Goal: Task Accomplishment & Management: Manage account settings

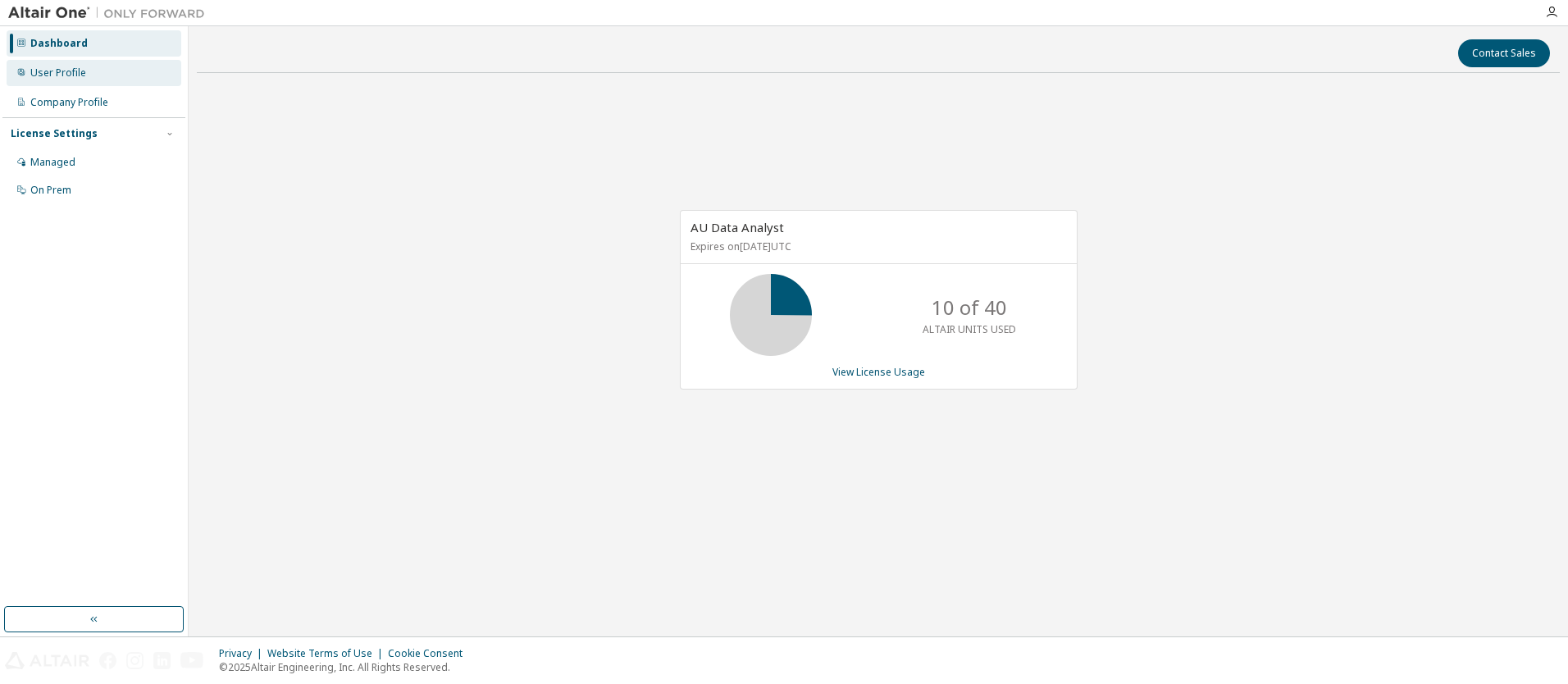
click at [82, 75] on div "User Profile" at bounding box center [57, 73] width 56 height 13
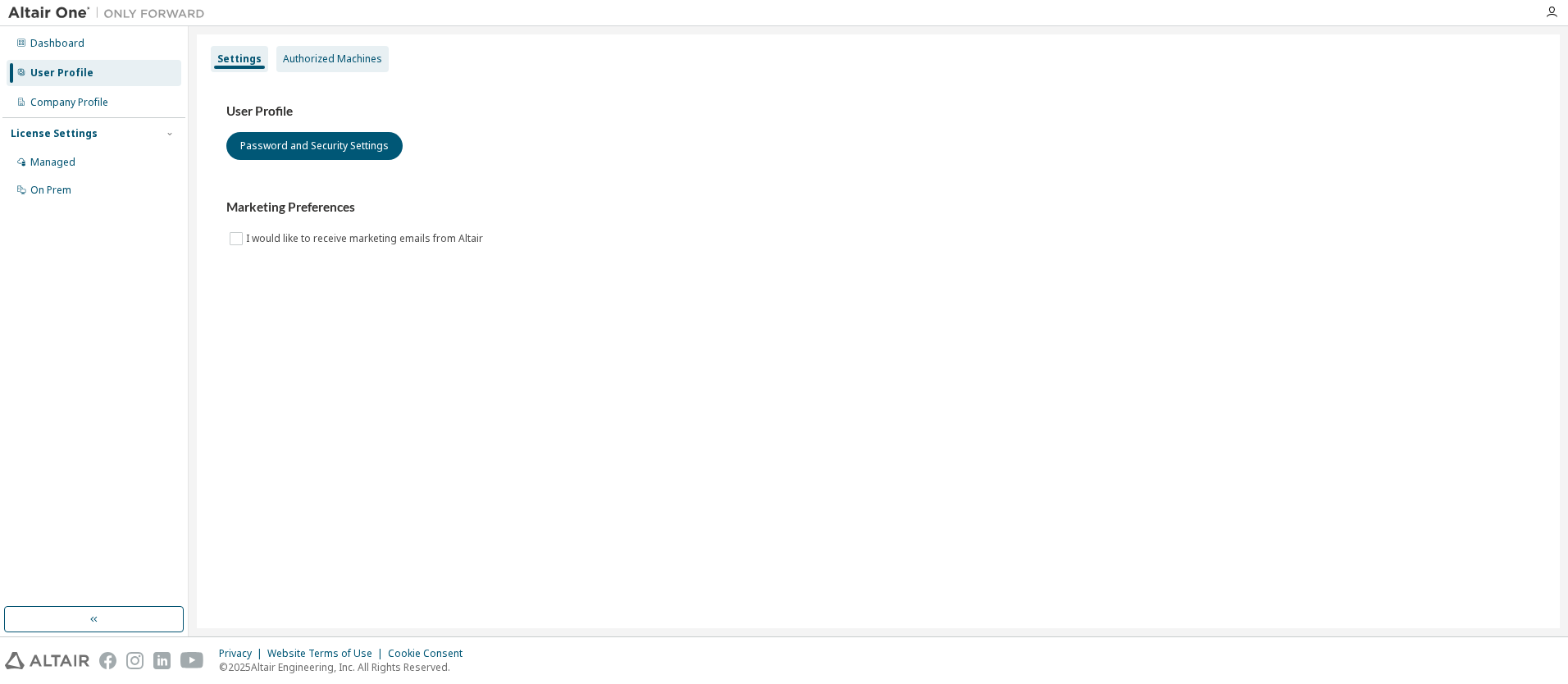
click at [372, 64] on div "Authorized Machines" at bounding box center [333, 58] width 99 height 13
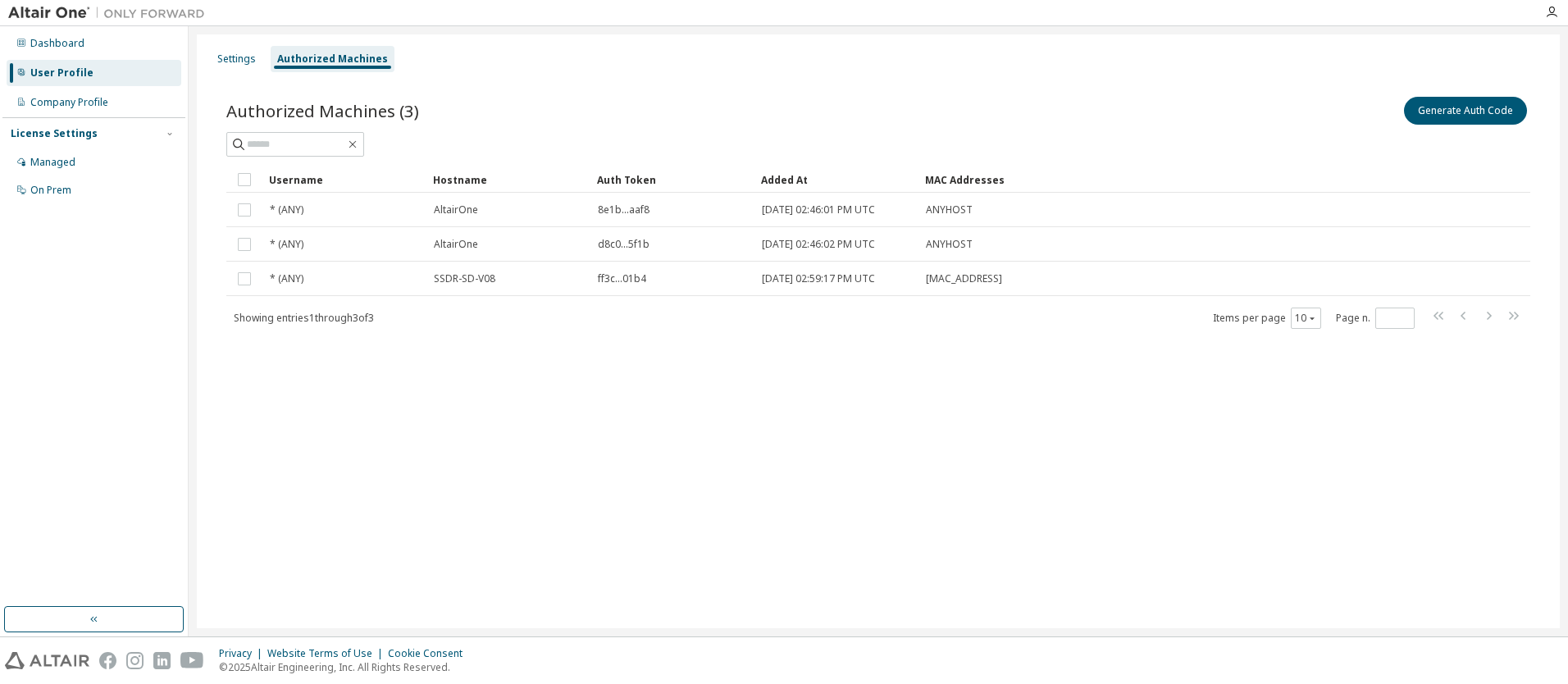
click at [781, 491] on div "Settings Authorized Machines Authorized Machines (3) Generate Auth Code Clear L…" at bounding box center [878, 331] width 1363 height 594
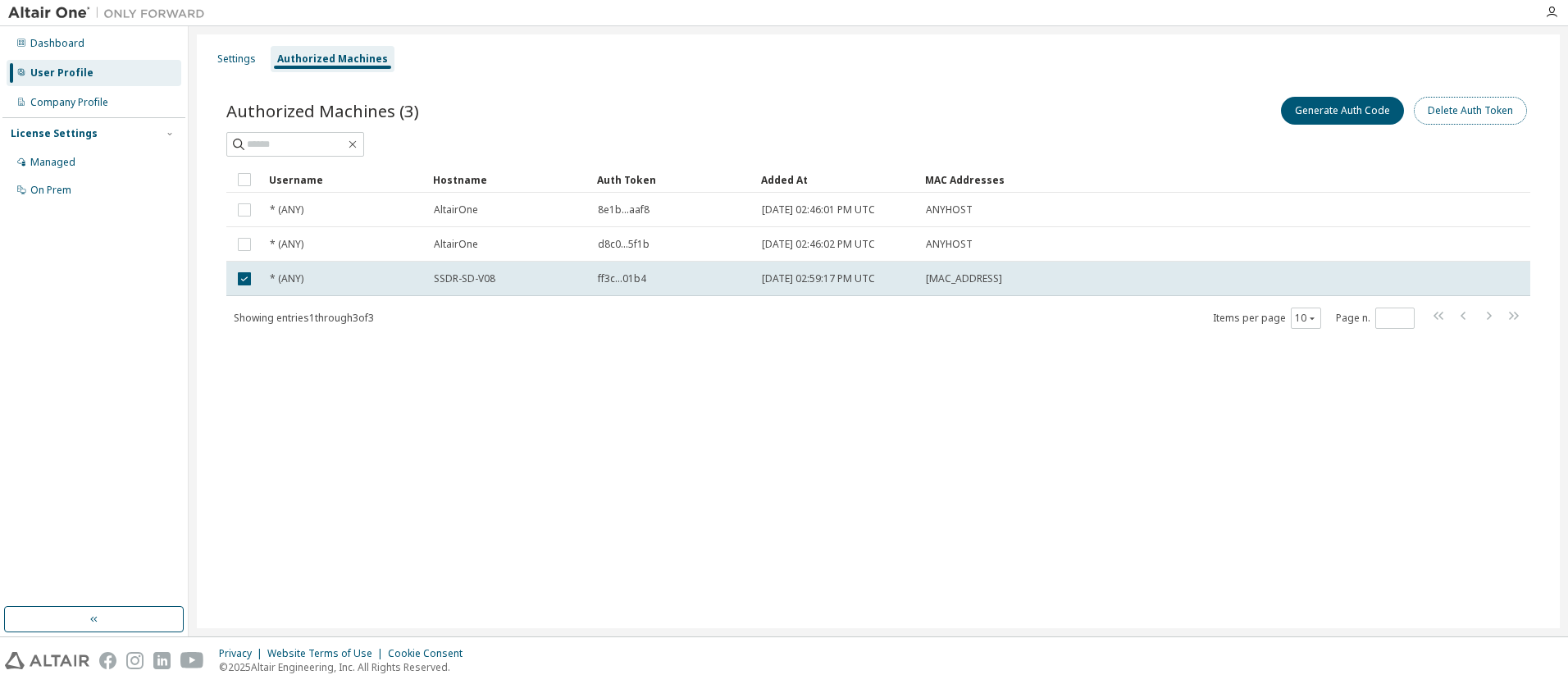
click at [1464, 110] on button "Delete Auth Token" at bounding box center [1470, 110] width 113 height 28
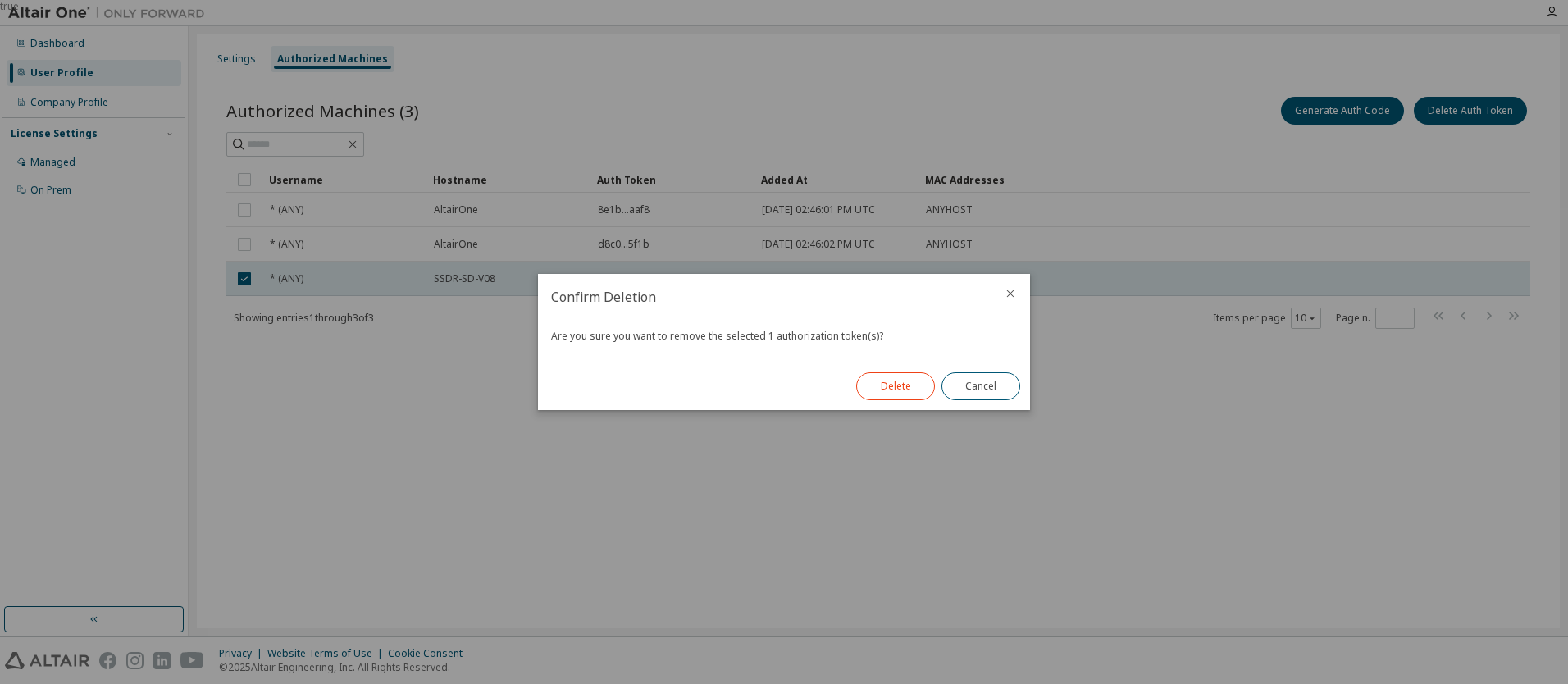
click at [903, 390] on button "Delete" at bounding box center [895, 386] width 79 height 28
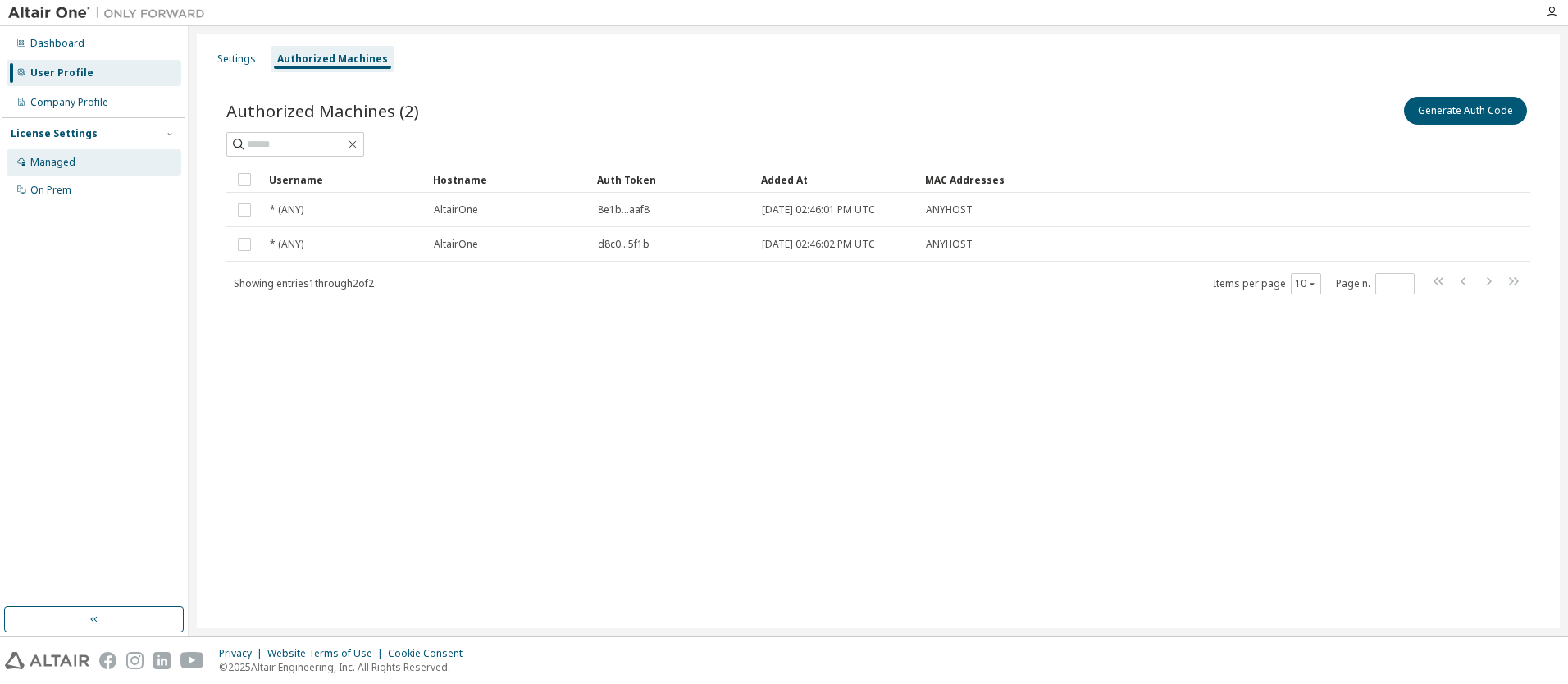
click at [54, 165] on div "Managed" at bounding box center [52, 162] width 45 height 13
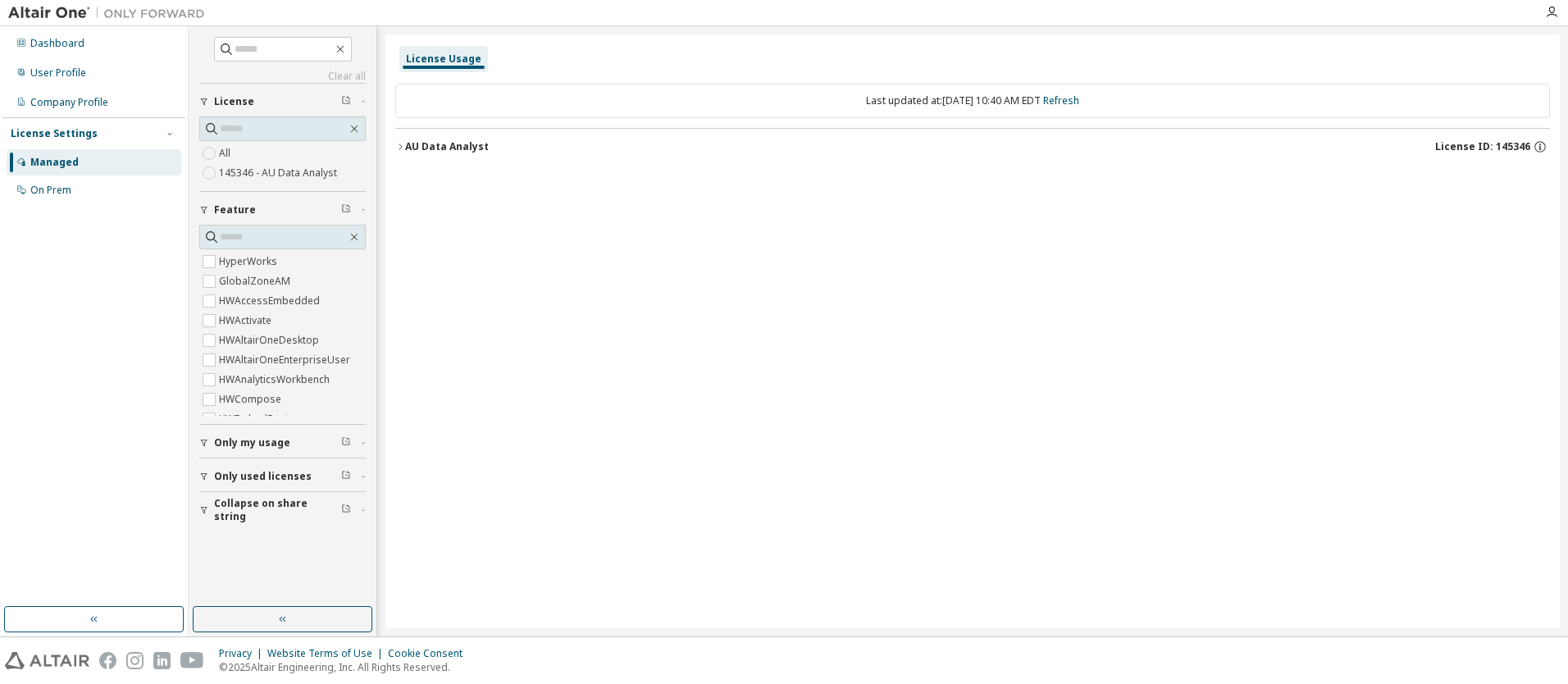
click at [270, 435] on button "Only my usage" at bounding box center [282, 443] width 166 height 36
click at [261, 527] on span "Only used licenses" at bounding box center [263, 523] width 98 height 13
click at [39, 192] on div "On Prem" at bounding box center [50, 190] width 41 height 13
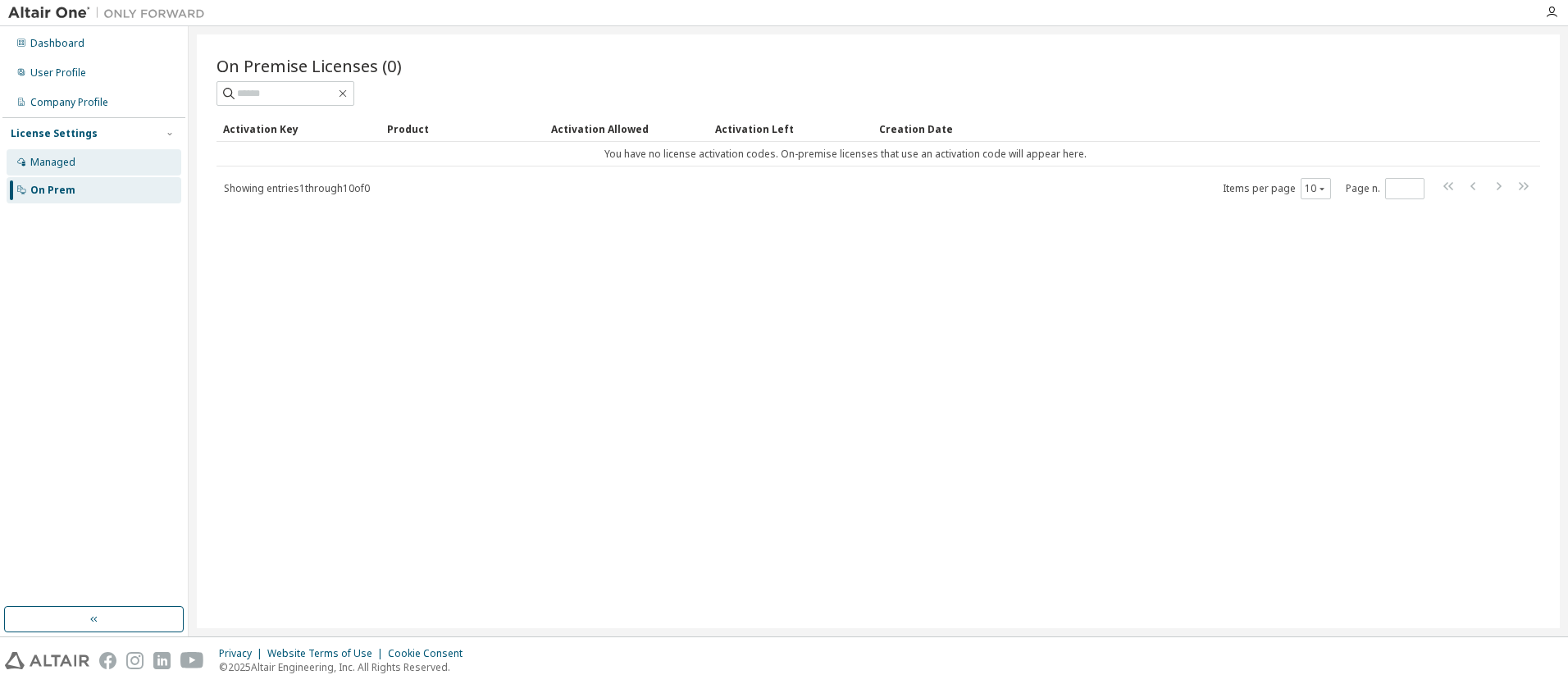
click at [56, 159] on div "Managed" at bounding box center [52, 162] width 45 height 13
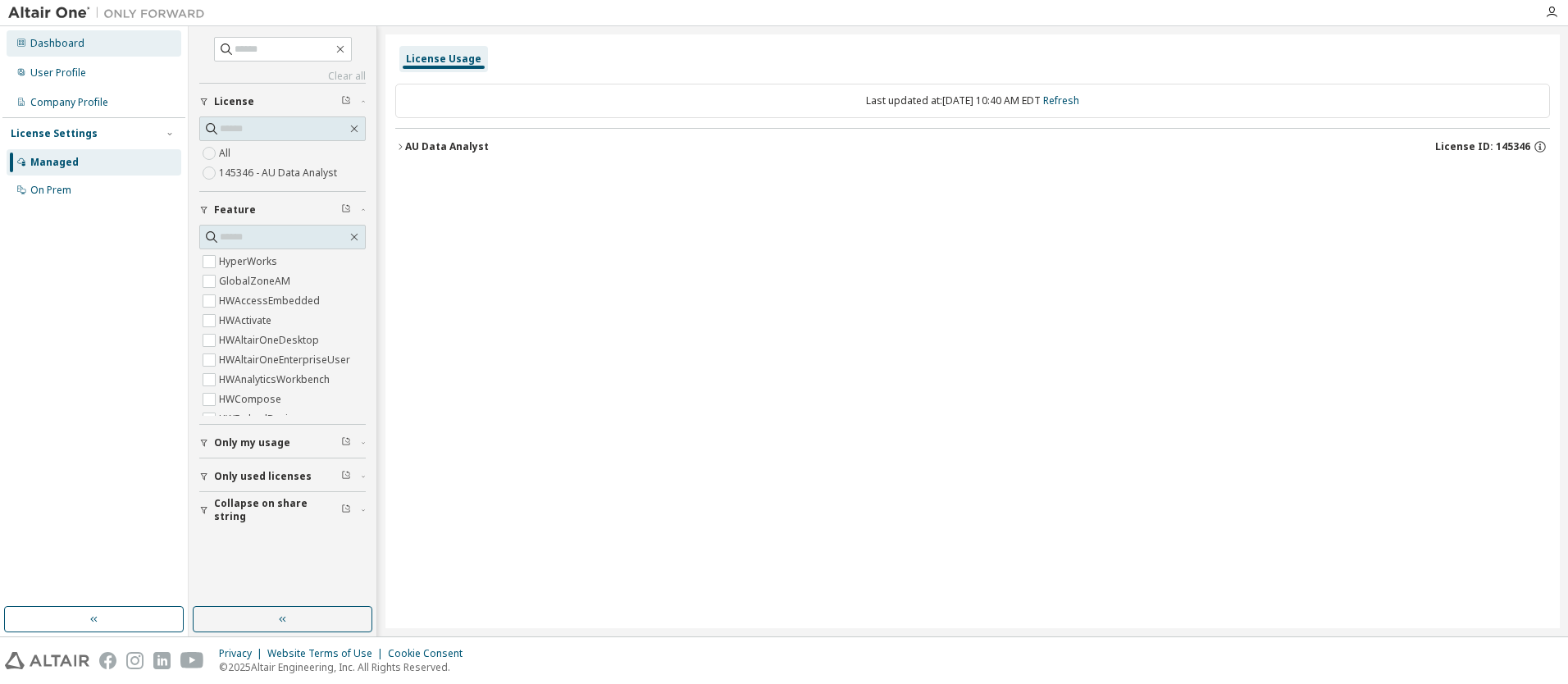
click at [65, 43] on div "Dashboard" at bounding box center [56, 43] width 54 height 13
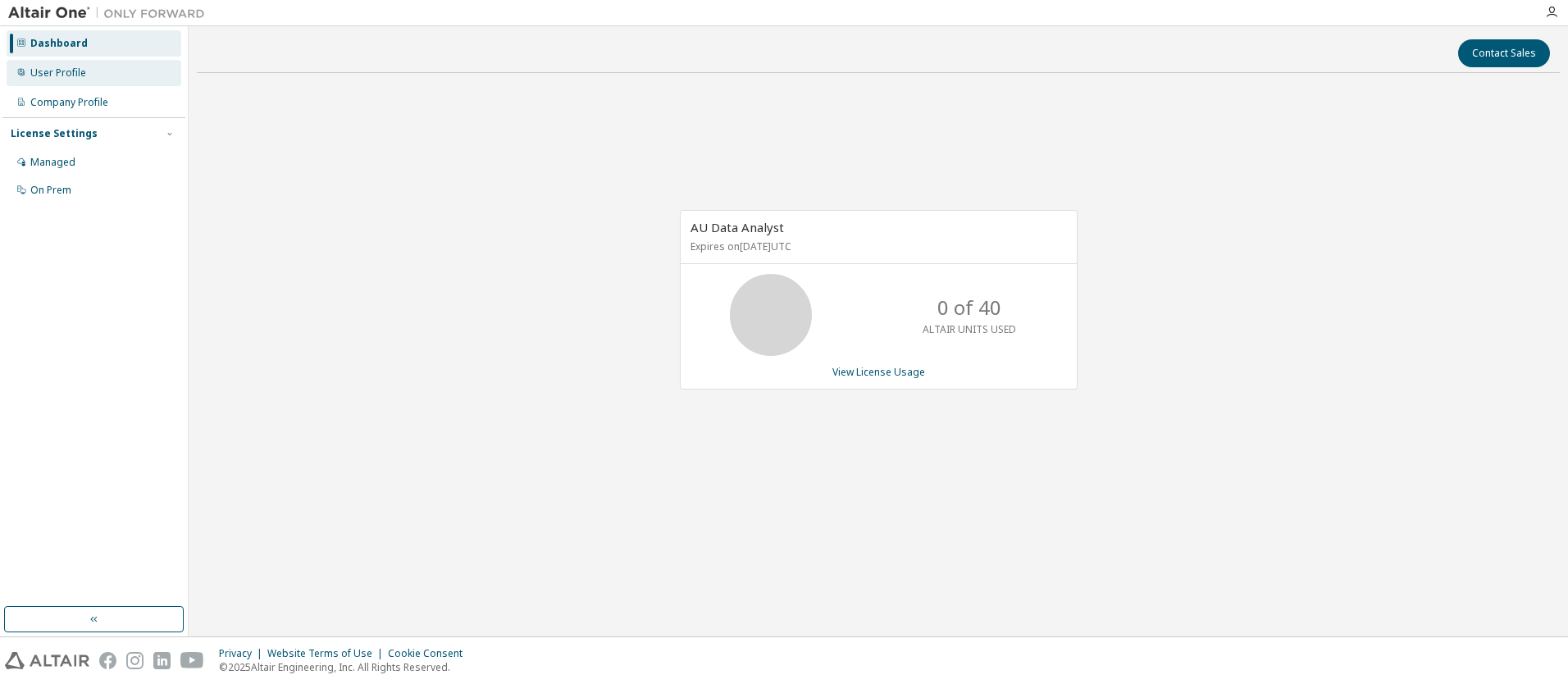
click at [69, 67] on div "User Profile" at bounding box center [57, 73] width 56 height 13
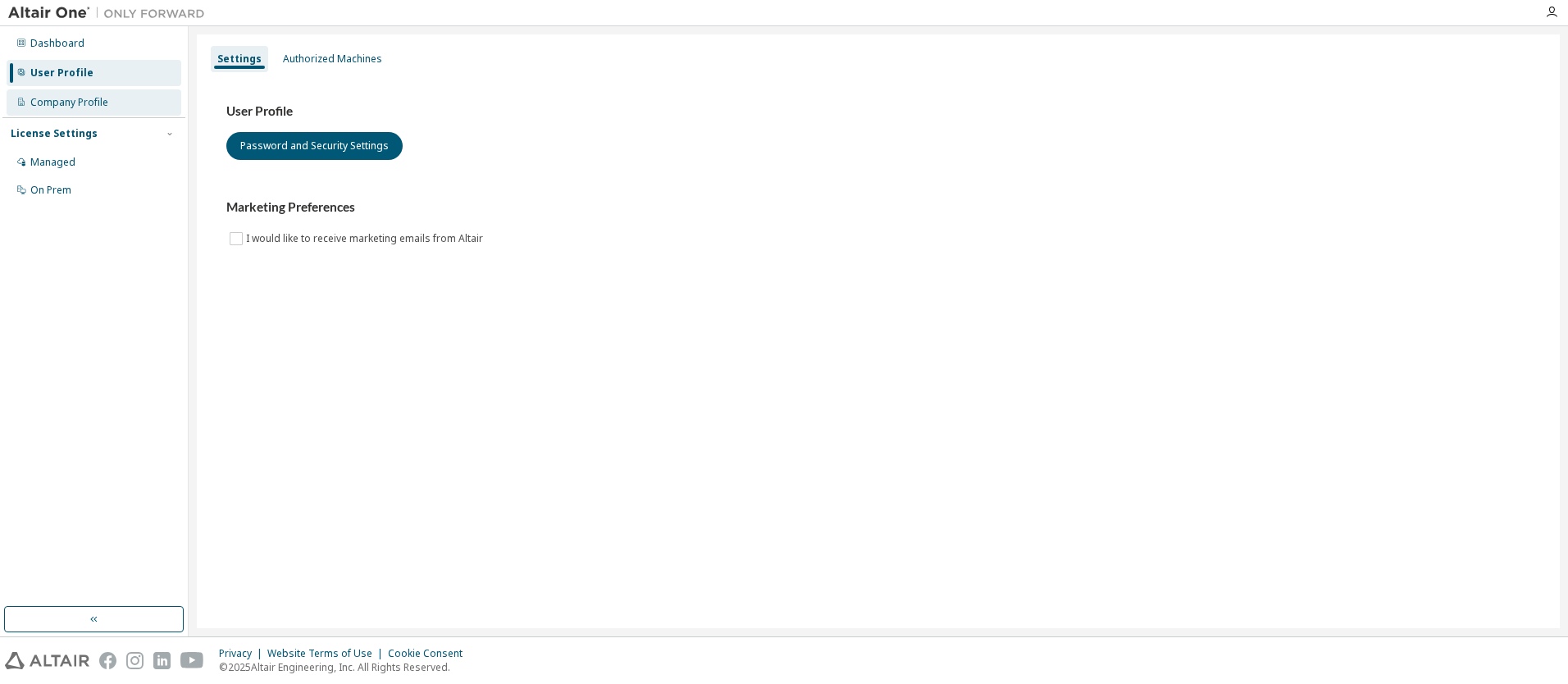
click at [74, 107] on div "Company Profile" at bounding box center [68, 102] width 78 height 13
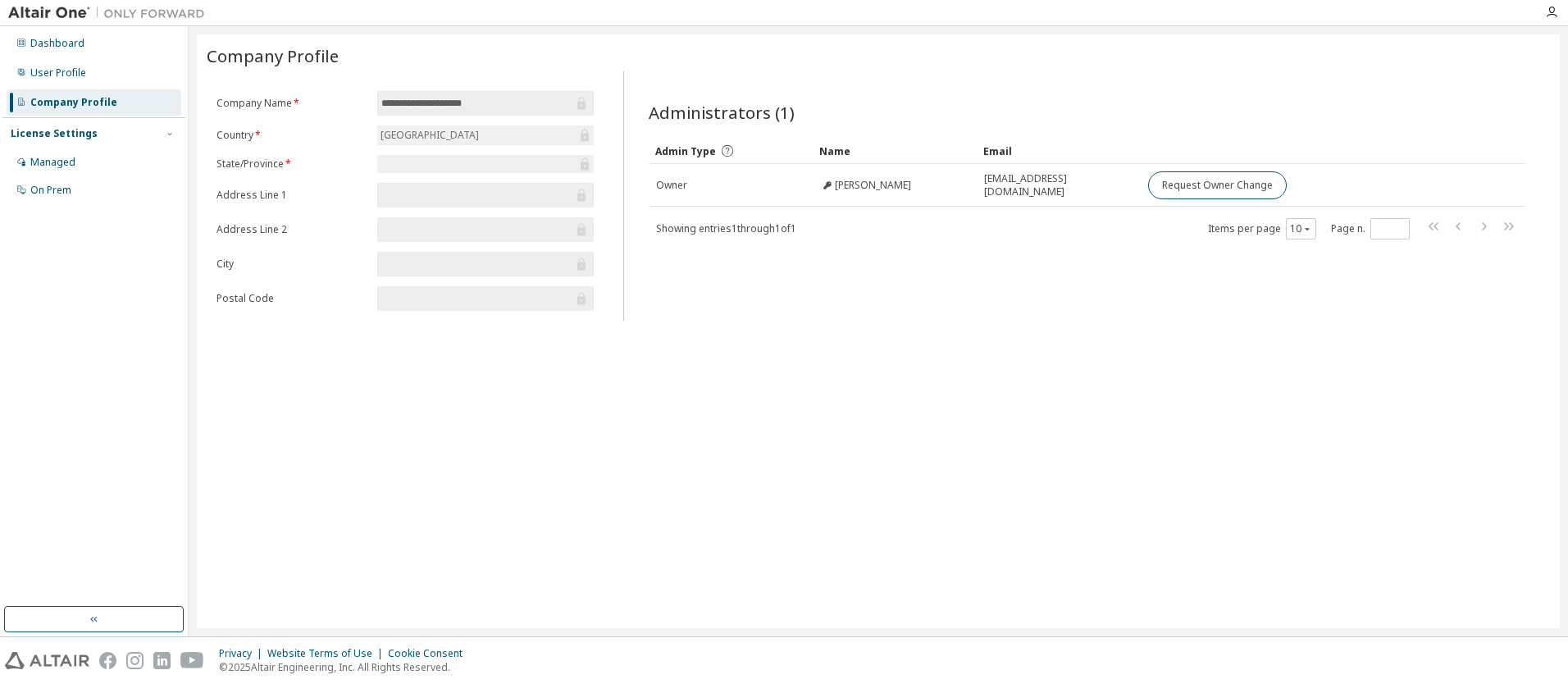
click at [326, 158] on label "State/Province *" at bounding box center [292, 164] width 151 height 13
click at [256, 164] on label "State/Province *" at bounding box center [292, 164] width 151 height 13
drag, startPoint x: 256, startPoint y: 164, endPoint x: 244, endPoint y: 195, distance: 33.2
click at [244, 195] on label "Address Line 1" at bounding box center [292, 194] width 151 height 13
click at [229, 230] on label "Address Line 2" at bounding box center [292, 229] width 151 height 13
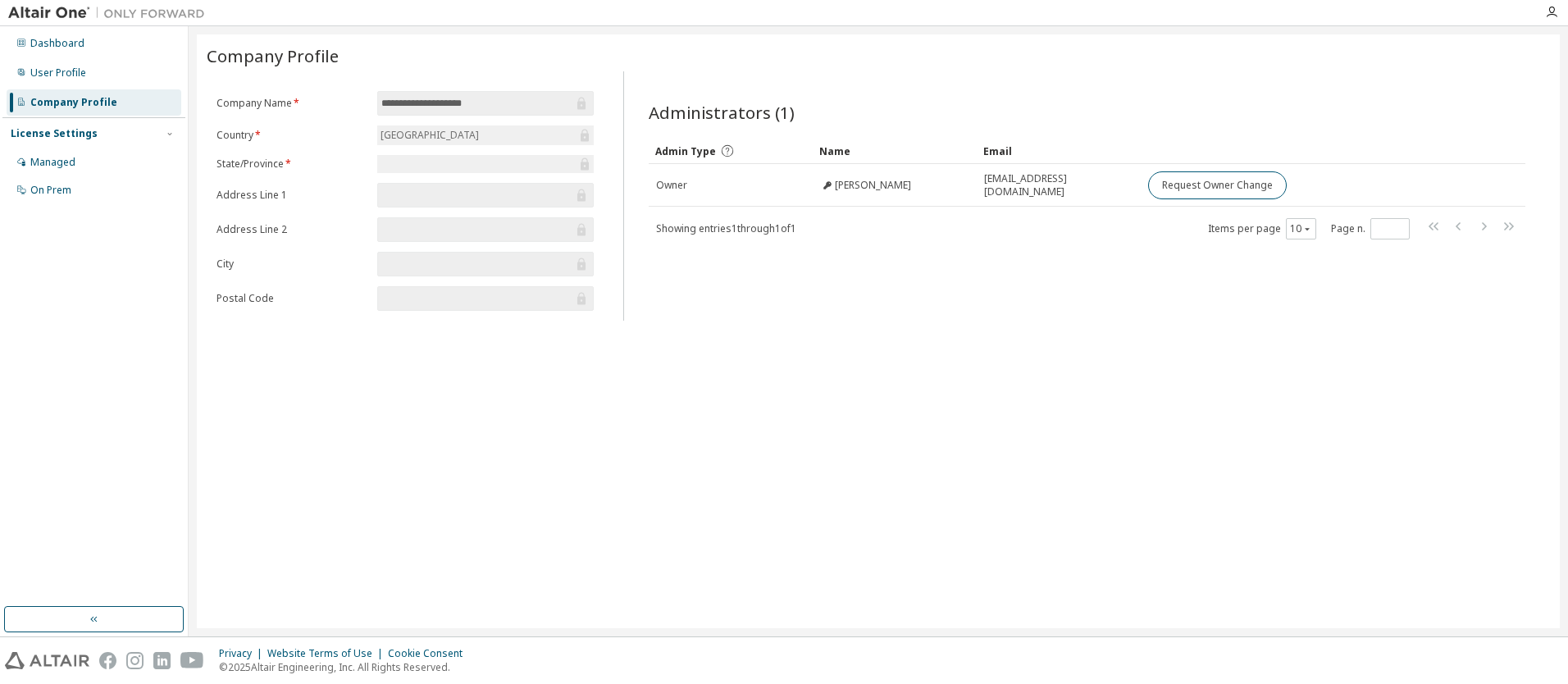
drag, startPoint x: 215, startPoint y: 277, endPoint x: 246, endPoint y: 321, distance: 53.8
click at [217, 277] on div "**********" at bounding box center [405, 205] width 397 height 229
drag, startPoint x: 247, startPoint y: 322, endPoint x: 321, endPoint y: 431, distance: 131.7
click at [249, 324] on div "**********" at bounding box center [878, 331] width 1363 height 594
click at [328, 437] on div "**********" at bounding box center [878, 331] width 1363 height 594
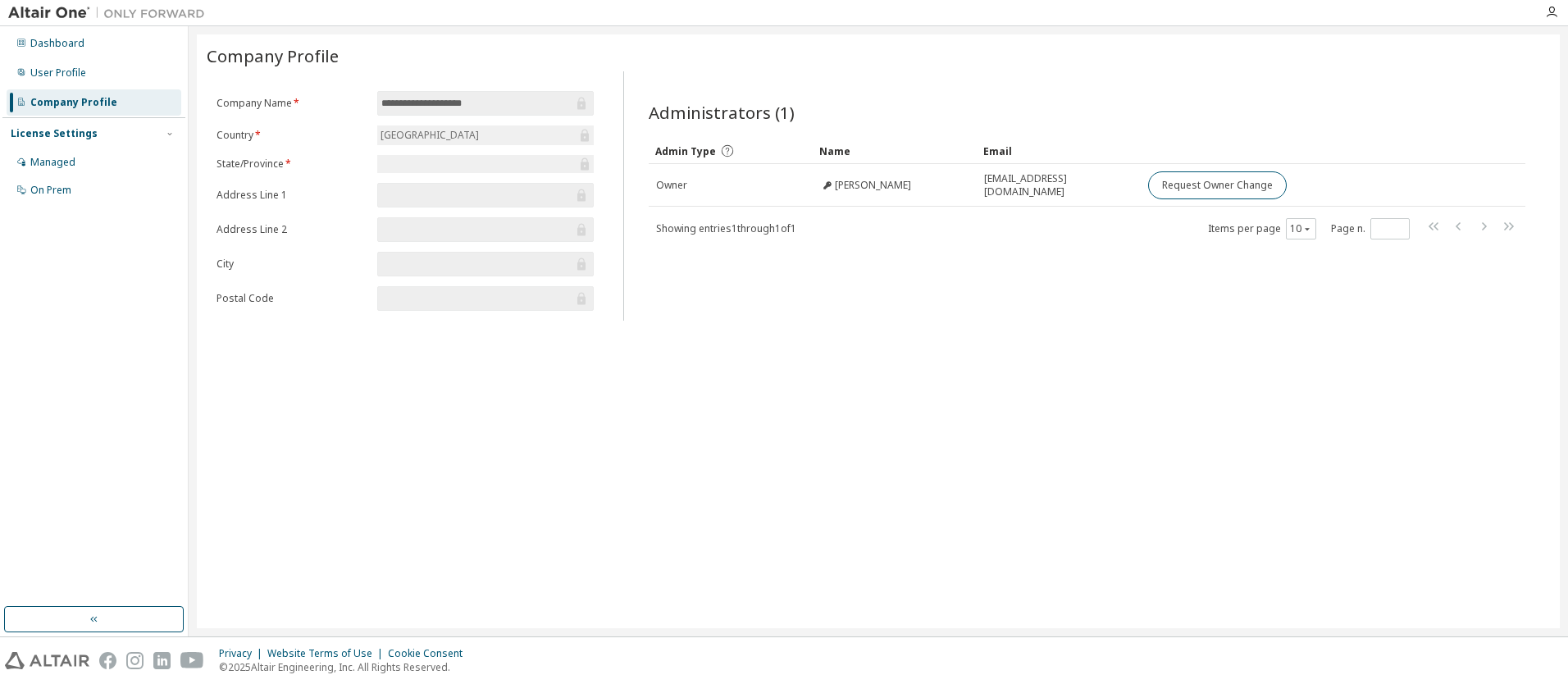
drag, startPoint x: 486, startPoint y: 469, endPoint x: 500, endPoint y: 96, distance: 373.3
click at [490, 98] on div "**********" at bounding box center [878, 331] width 1363 height 594
click at [962, 415] on div "**********" at bounding box center [878, 331] width 1363 height 594
click at [711, 249] on div "Administrators (1) Clear Load Save Save As Field Operator Value Select filter S…" at bounding box center [1087, 201] width 916 height 240
click at [733, 231] on span "Showing entries 1 through 1 of 1" at bounding box center [726, 229] width 140 height 14
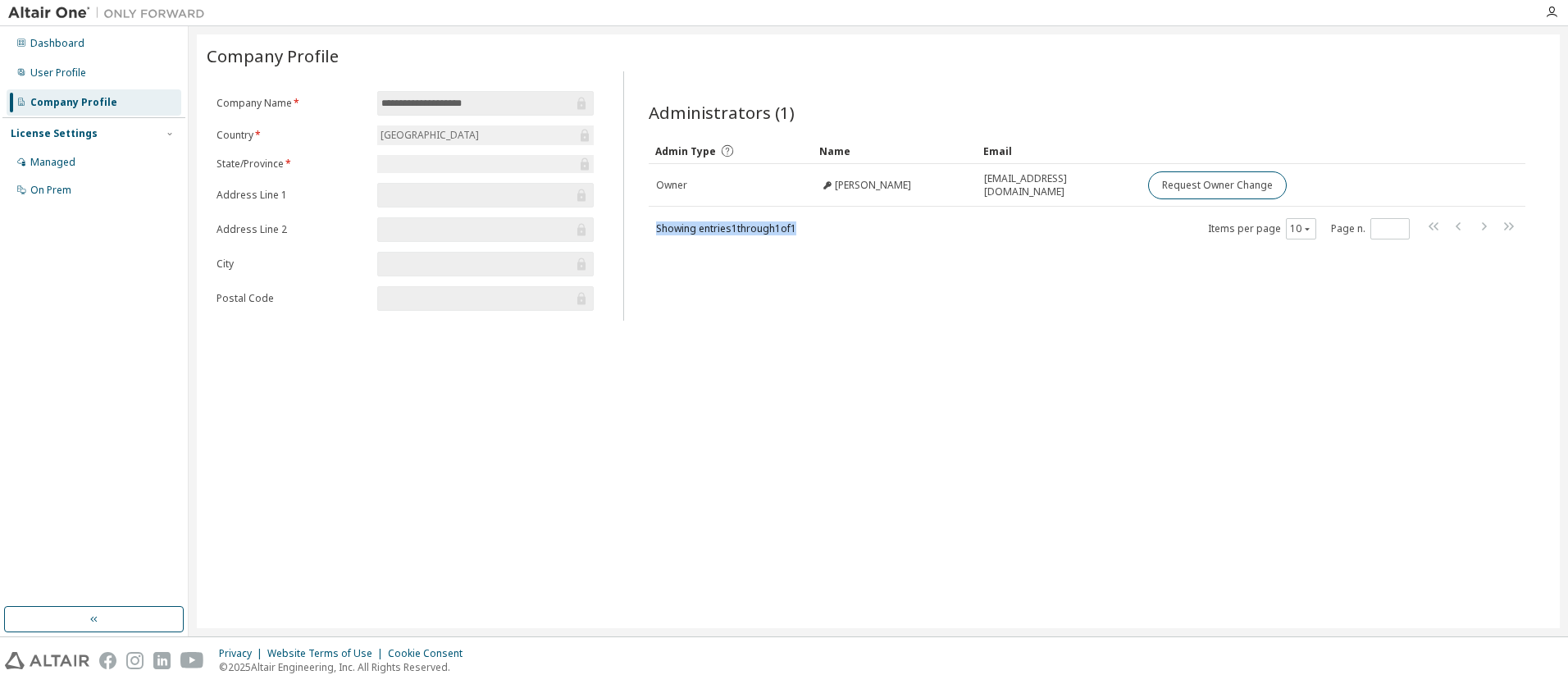
drag, startPoint x: 665, startPoint y: 228, endPoint x: 633, endPoint y: 228, distance: 32.0
click at [633, 228] on div "Administrators (1) Clear Load Save Save As Field Operator Value Select filter S…" at bounding box center [1087, 201] width 916 height 240
click at [769, 393] on div "**********" at bounding box center [878, 331] width 1363 height 594
click at [64, 49] on div "Dashboard" at bounding box center [56, 43] width 54 height 13
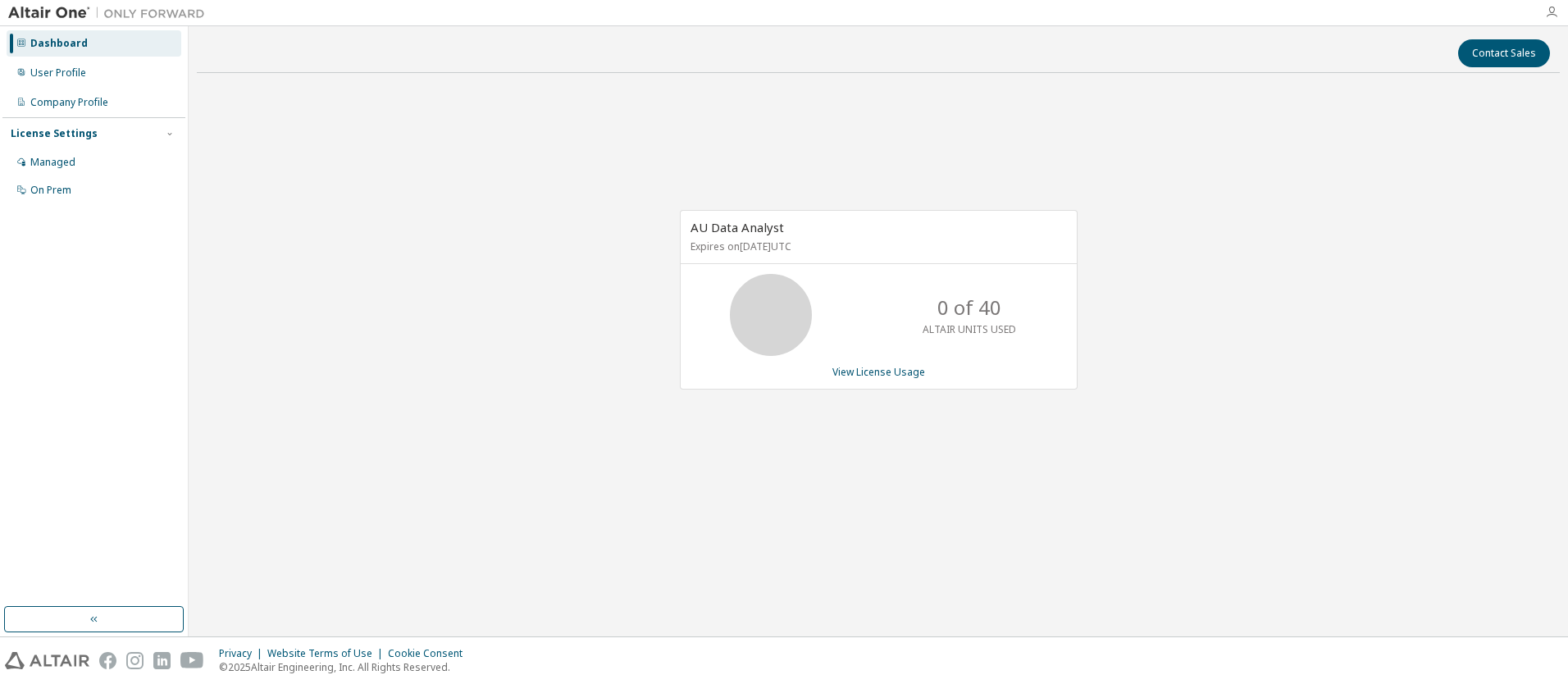
click at [1548, 15] on icon "button" at bounding box center [1551, 12] width 13 height 13
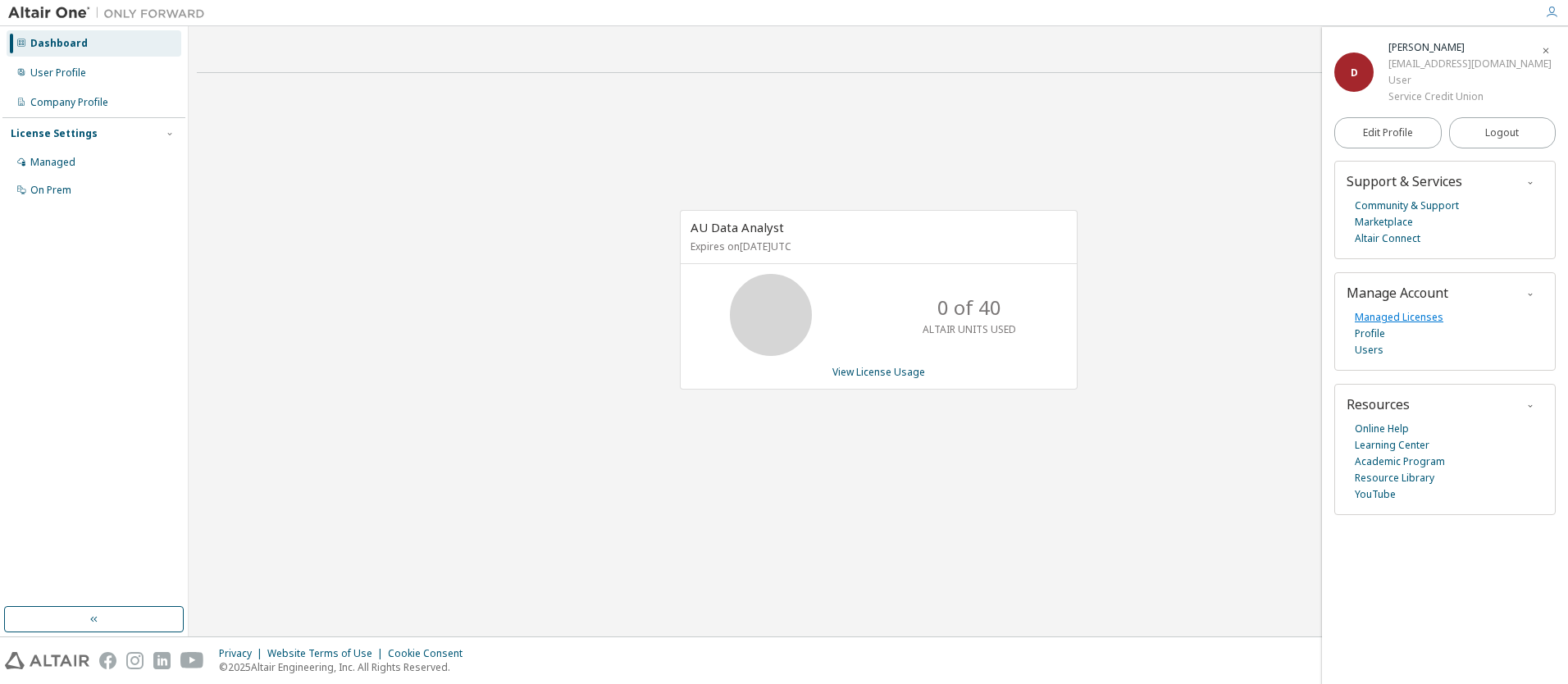
click at [1387, 317] on link "Managed Licenses" at bounding box center [1399, 317] width 88 height 16
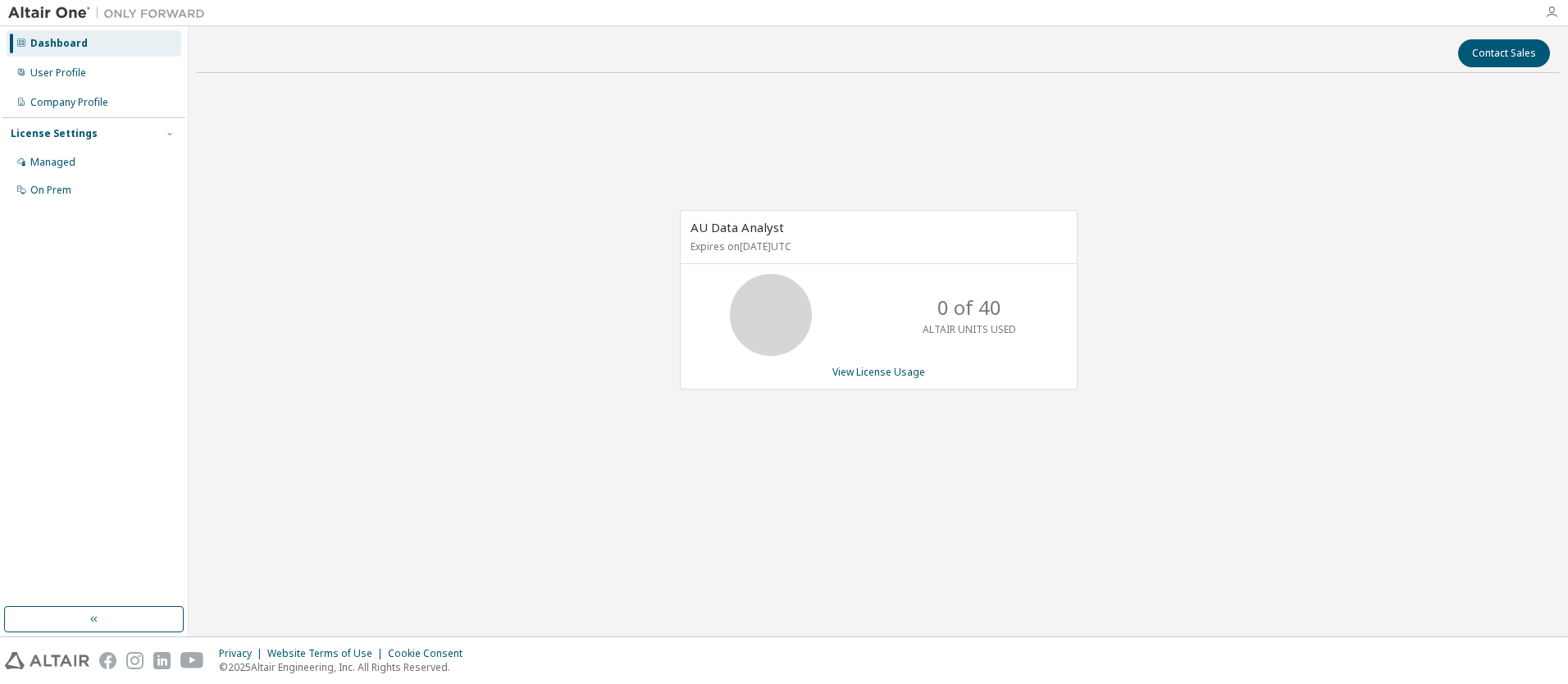
click at [1556, 16] on icon "button" at bounding box center [1551, 12] width 13 height 13
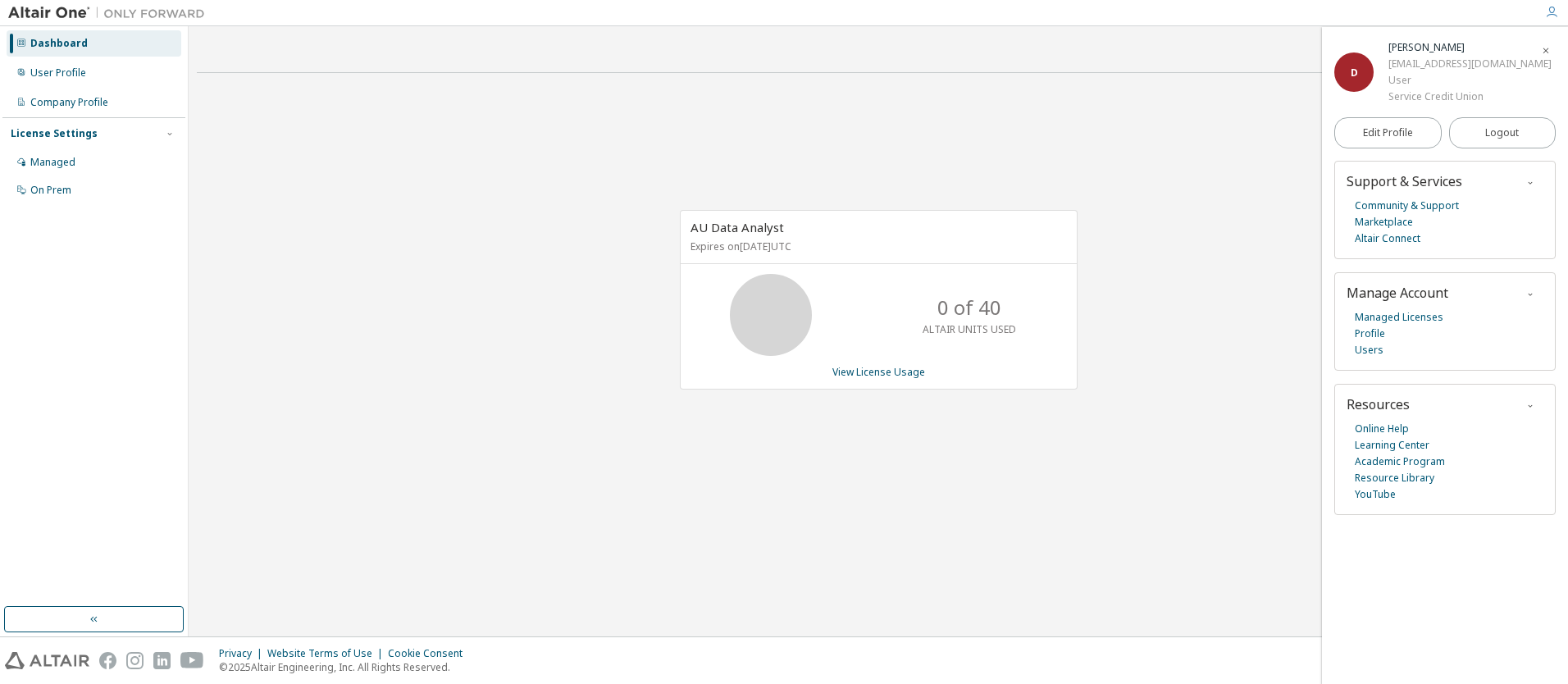
click at [1250, 348] on div "AU Data Analyst Expires on June 20, 2026 UTC 0 of 40 ALTAIR UNITS USED View Lic…" at bounding box center [878, 308] width 1363 height 444
click at [1249, 127] on div "AU Data Analyst Expires on June 20, 2026 UTC 0 of 40 ALTAIR UNITS USED View Lic…" at bounding box center [878, 308] width 1363 height 444
click at [1253, 104] on div "AU Data Analyst Expires on June 20, 2026 UTC 0 of 40 ALTAIR UNITS USED View Lic…" at bounding box center [878, 308] width 1363 height 444
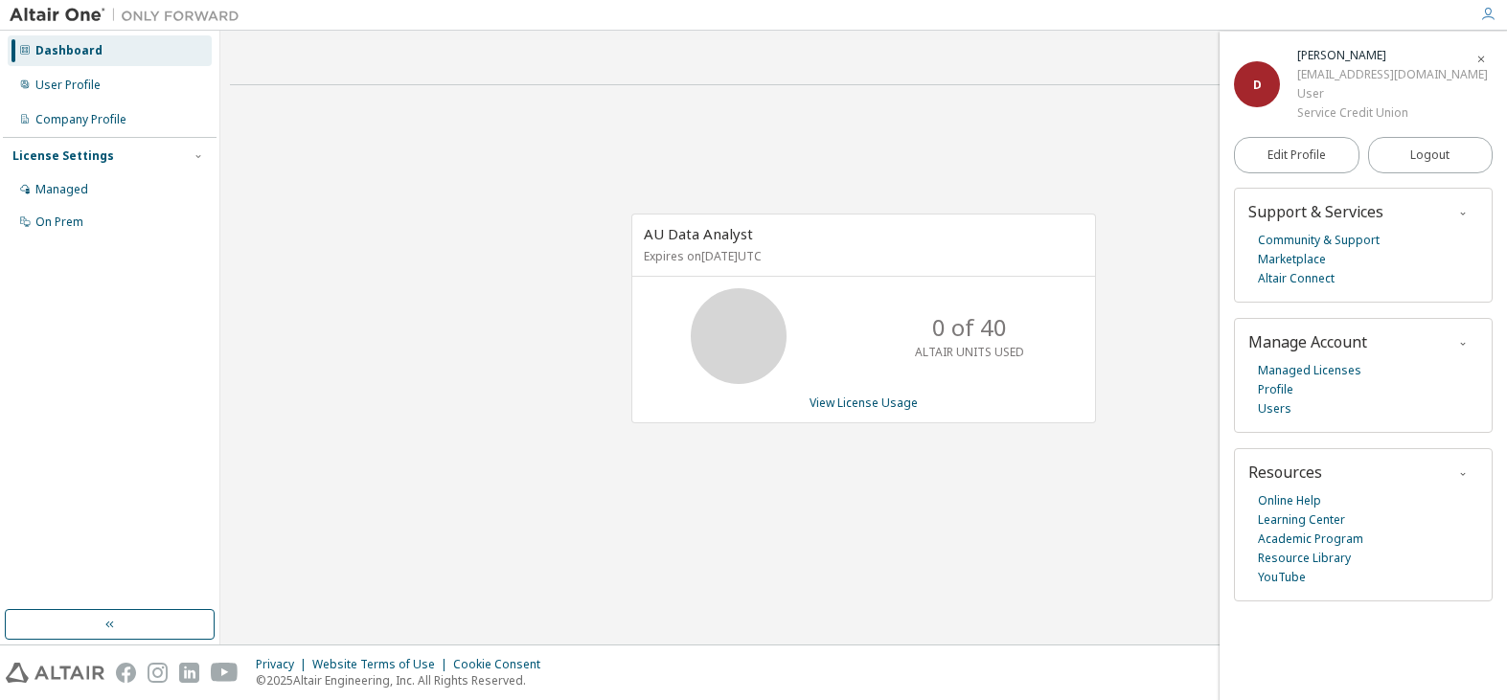
click at [710, 549] on div "AU Data Analyst Expires on June 20, 2026 UTC 0 of 40 ALTAIR UNITS USED View Lic…" at bounding box center [863, 328] width 1267 height 455
